Goal: Find specific page/section: Find specific page/section

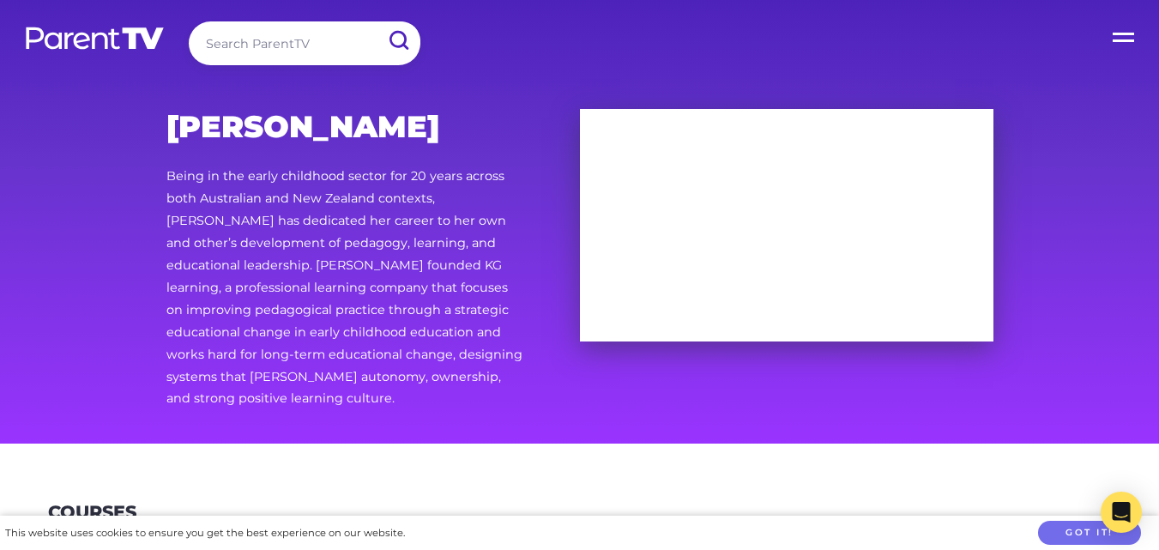
click at [253, 49] on input "search" at bounding box center [305, 43] width 232 height 44
click at [243, 46] on input "search" at bounding box center [305, 43] width 232 height 44
type input "[PERSON_NAME]"
click at [376, 21] on input "submit" at bounding box center [398, 40] width 45 height 39
